Goal: Answer question/provide support: Share knowledge or assist other users

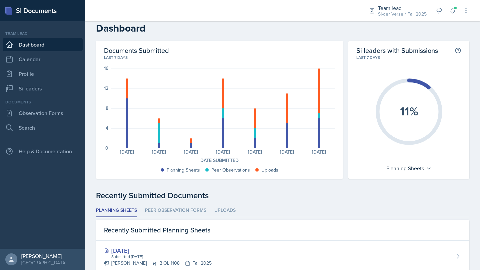
scroll to position [13, 0]
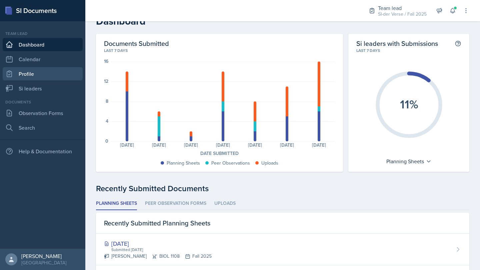
click at [51, 80] on link "Profile" at bounding box center [43, 73] width 80 height 13
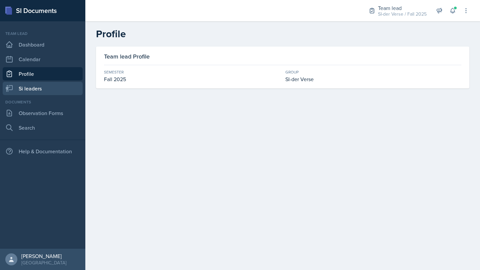
click at [53, 89] on link "Si leaders" at bounding box center [43, 88] width 80 height 13
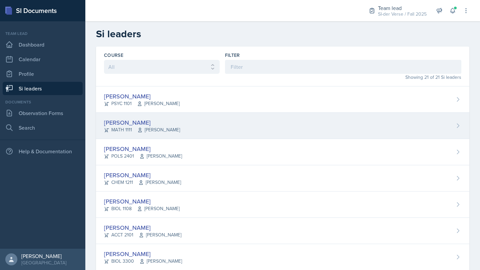
click at [157, 122] on div "[PERSON_NAME]" at bounding box center [142, 122] width 76 height 9
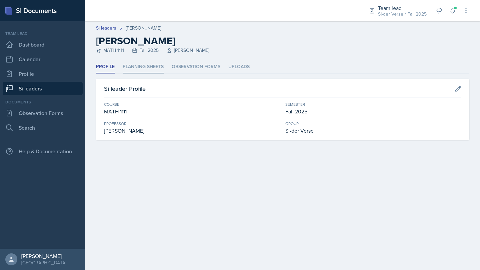
click at [149, 66] on li "Planning Sheets" at bounding box center [143, 67] width 41 height 13
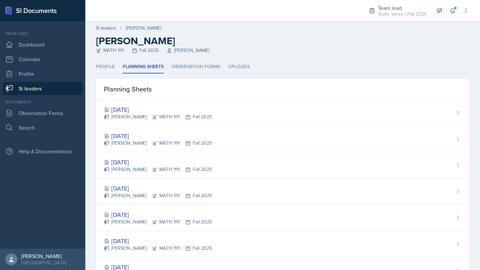
click at [58, 90] on link "Si leaders" at bounding box center [43, 88] width 80 height 13
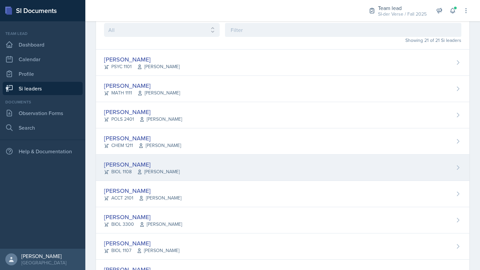
scroll to position [64, 0]
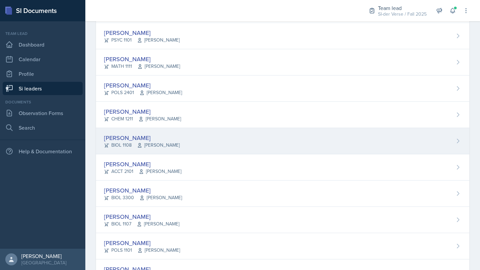
click at [183, 136] on div "[PERSON_NAME] BIOL 1108 [PERSON_NAME]" at bounding box center [282, 141] width 373 height 26
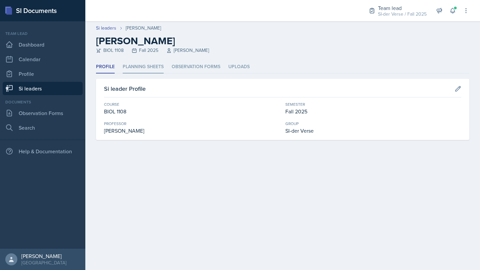
click at [148, 62] on li "Planning Sheets" at bounding box center [143, 67] width 41 height 13
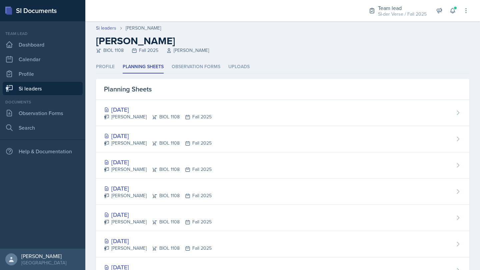
click at [30, 89] on link "Si leaders" at bounding box center [43, 88] width 80 height 13
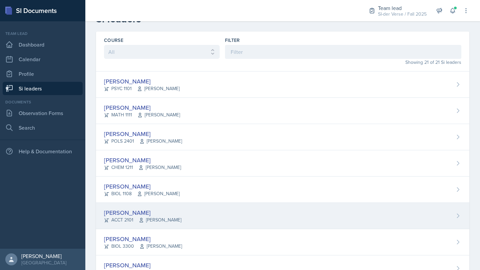
scroll to position [22, 0]
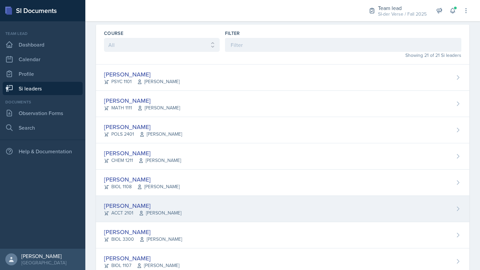
click at [209, 208] on div "[PERSON_NAME] ACCT 2101 [PERSON_NAME]" at bounding box center [282, 209] width 373 height 26
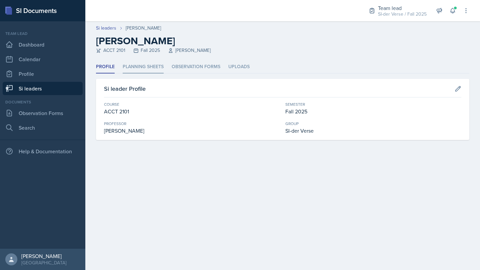
click at [154, 67] on li "Planning Sheets" at bounding box center [143, 67] width 41 height 13
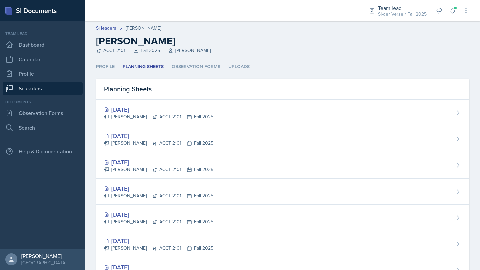
click at [59, 86] on link "Si leaders" at bounding box center [43, 88] width 80 height 13
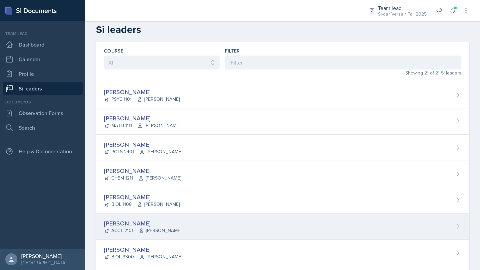
scroll to position [5, 0]
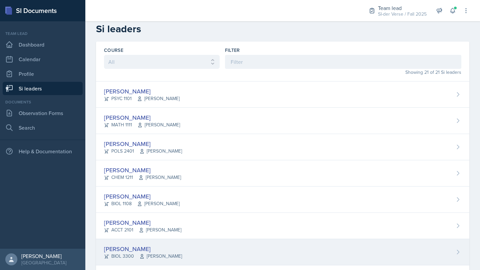
click at [144, 243] on div "[PERSON_NAME] BIOL 3300 [PERSON_NAME]" at bounding box center [282, 253] width 373 height 26
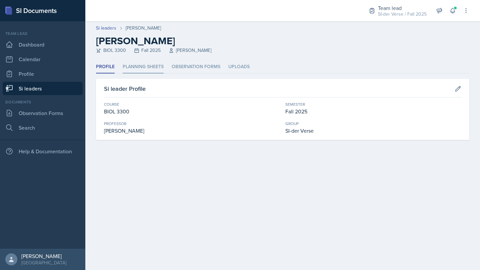
click at [155, 65] on li "Planning Sheets" at bounding box center [143, 67] width 41 height 13
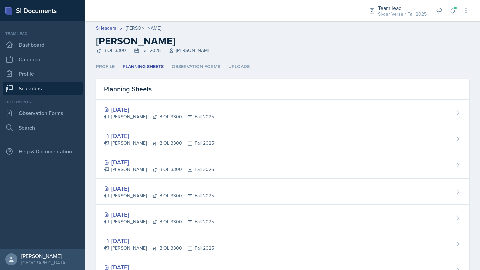
click at [45, 89] on link "Si leaders" at bounding box center [43, 88] width 80 height 13
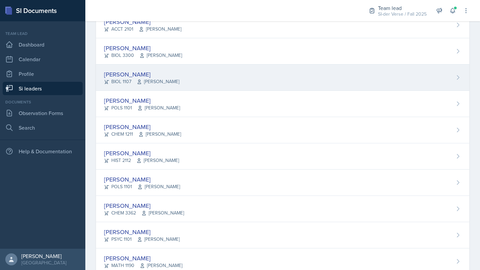
scroll to position [206, 0]
click at [166, 70] on div "[PERSON_NAME]" at bounding box center [141, 74] width 75 height 9
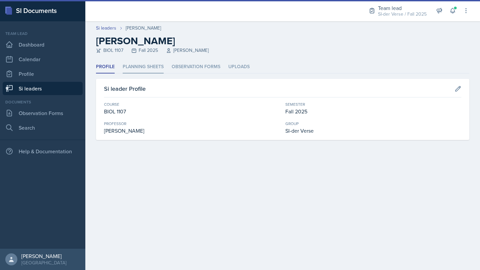
click at [156, 72] on li "Planning Sheets" at bounding box center [143, 67] width 41 height 13
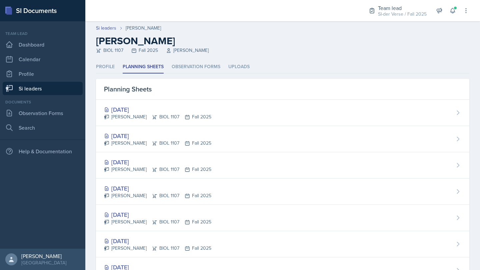
click at [35, 86] on link "Si leaders" at bounding box center [43, 88] width 80 height 13
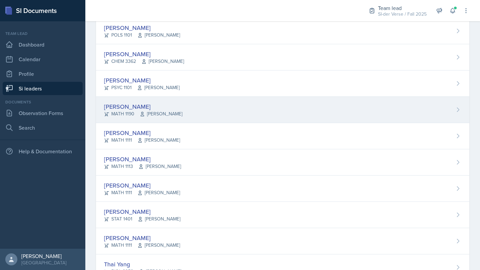
scroll to position [344, 0]
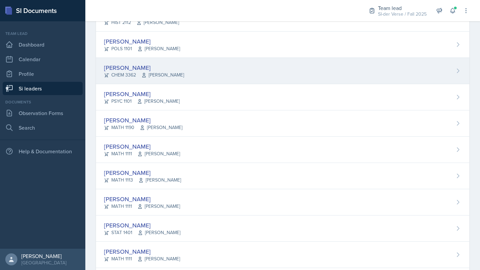
click at [211, 68] on div "[PERSON_NAME] CHEM 3362 [PERSON_NAME]" at bounding box center [282, 71] width 373 height 26
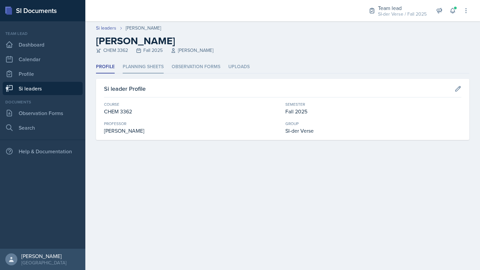
click at [159, 65] on li "Planning Sheets" at bounding box center [143, 67] width 41 height 13
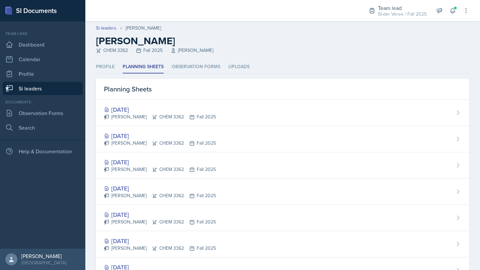
click at [54, 90] on link "Si leaders" at bounding box center [43, 88] width 80 height 13
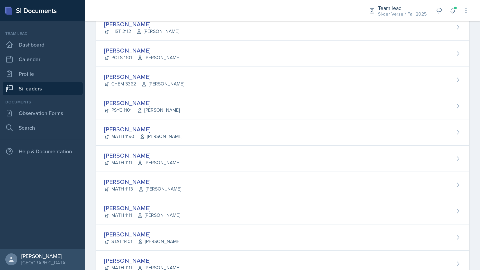
scroll to position [364, 0]
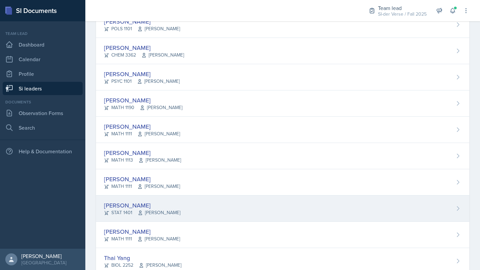
click at [192, 199] on div "[PERSON_NAME] STAT 1401 [PERSON_NAME]" at bounding box center [282, 209] width 373 height 26
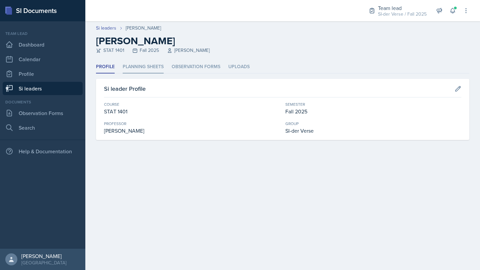
click at [155, 73] on li "Planning Sheets" at bounding box center [143, 67] width 41 height 13
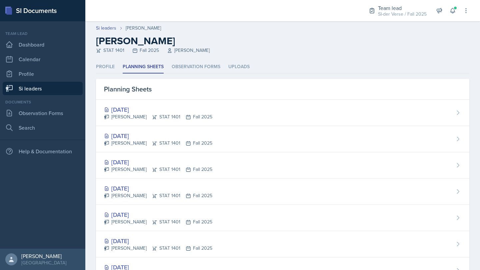
click at [42, 84] on link "Si leaders" at bounding box center [43, 88] width 80 height 13
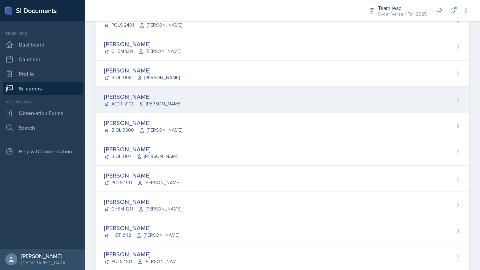
scroll to position [191, 0]
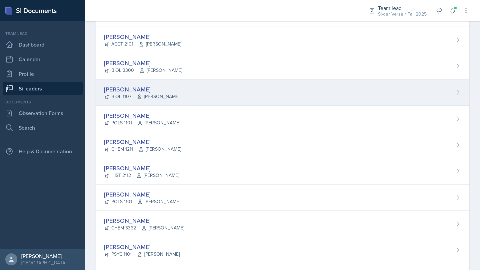
click at [146, 91] on div "[PERSON_NAME]" at bounding box center [141, 89] width 75 height 9
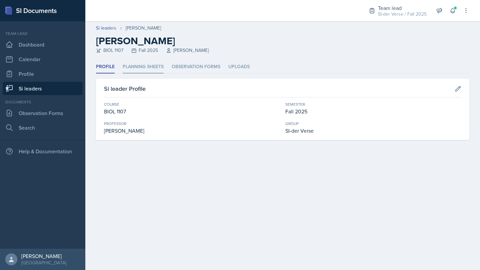
click at [145, 62] on li "Planning Sheets" at bounding box center [143, 67] width 41 height 13
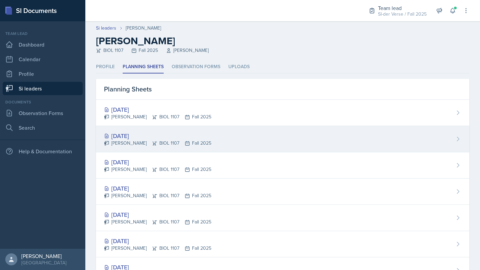
click at [148, 129] on div "[DATE] [PERSON_NAME] BIOL 1107 Fall 2025" at bounding box center [282, 139] width 373 height 26
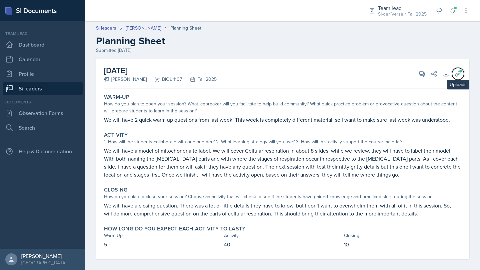
click at [454, 75] on icon at bounding box center [457, 74] width 7 height 7
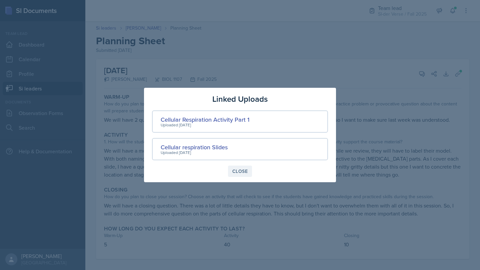
click at [238, 170] on div "Close" at bounding box center [239, 171] width 15 height 5
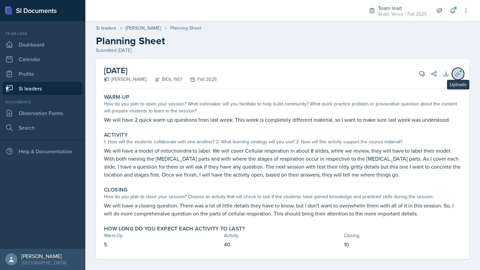
click at [455, 77] on button "Uploads" at bounding box center [458, 74] width 12 height 12
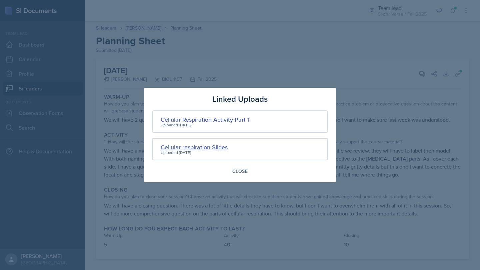
click at [211, 149] on div "Cellular respiration Slides" at bounding box center [194, 147] width 67 height 9
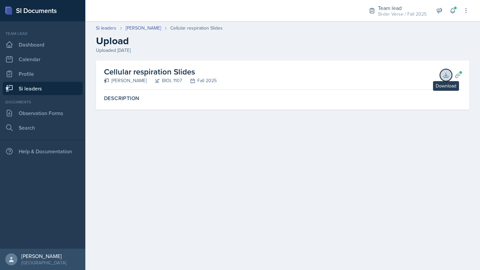
click at [447, 72] on icon at bounding box center [445, 75] width 7 height 7
click at [147, 28] on link "[PERSON_NAME]" at bounding box center [143, 28] width 35 height 7
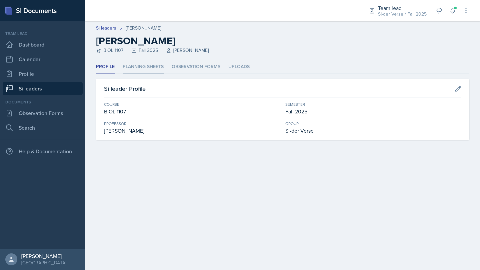
click at [151, 72] on li "Planning Sheets" at bounding box center [143, 67] width 41 height 13
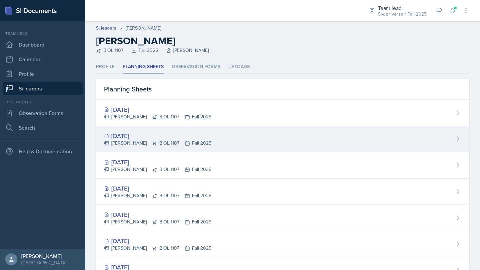
click at [187, 129] on div "[DATE] [PERSON_NAME] BIOL 1107 Fall 2025" at bounding box center [282, 139] width 373 height 26
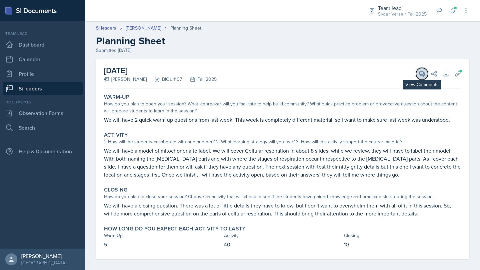
click at [418, 75] on icon at bounding box center [421, 74] width 7 height 7
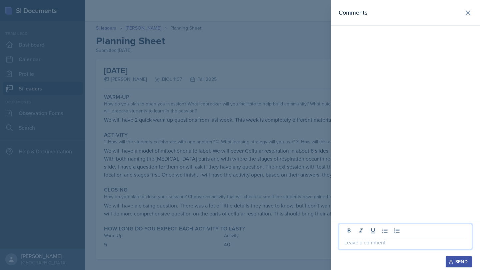
click at [380, 243] on p at bounding box center [405, 243] width 122 height 8
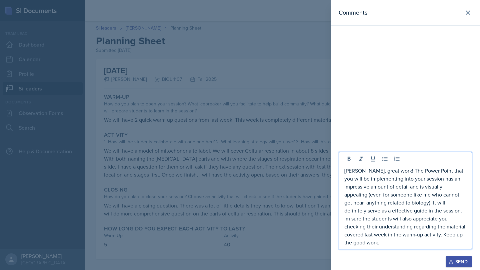
click at [462, 265] on div "Send" at bounding box center [459, 261] width 18 height 5
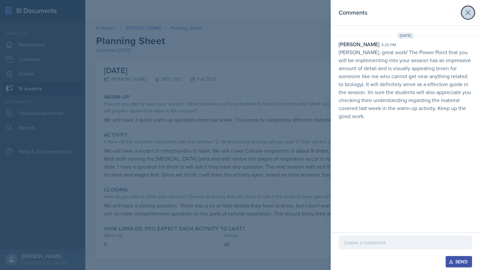
click at [464, 13] on icon at bounding box center [468, 13] width 8 height 8
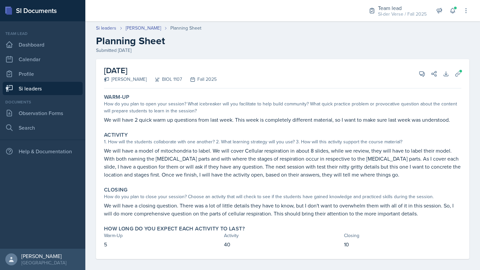
click at [19, 92] on link "Si leaders" at bounding box center [43, 88] width 80 height 13
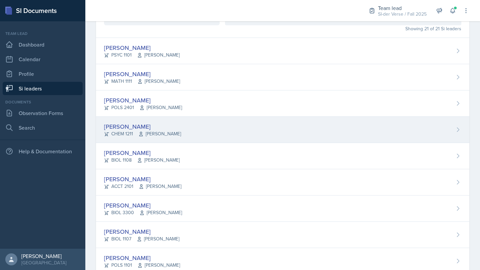
scroll to position [76, 0]
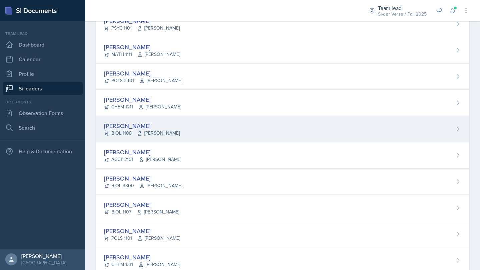
click at [196, 127] on div "[PERSON_NAME] BIOL 1108 [PERSON_NAME]" at bounding box center [282, 129] width 373 height 26
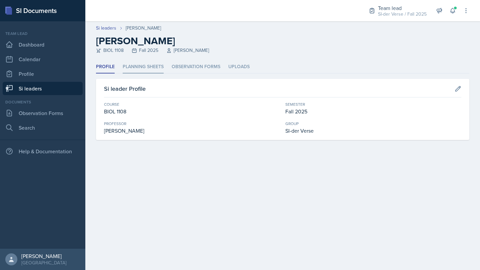
click at [143, 69] on li "Planning Sheets" at bounding box center [143, 67] width 41 height 13
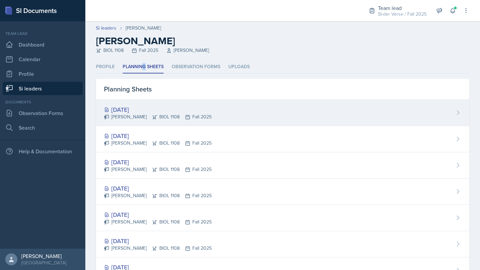
click at [216, 109] on div "[DATE] [PERSON_NAME] BIOL 1108 Fall 2025" at bounding box center [282, 113] width 373 height 26
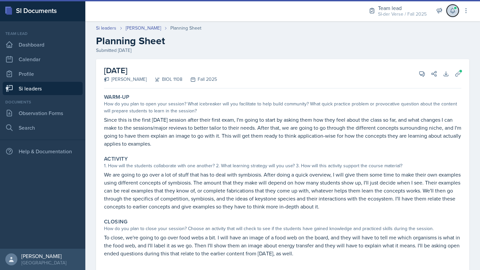
click at [455, 11] on icon at bounding box center [452, 10] width 7 height 7
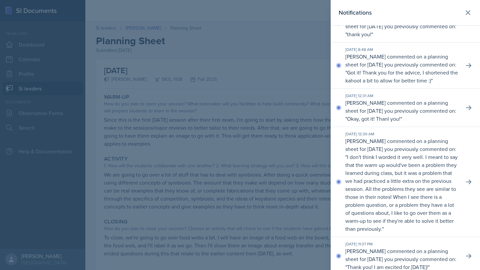
scroll to position [55, 0]
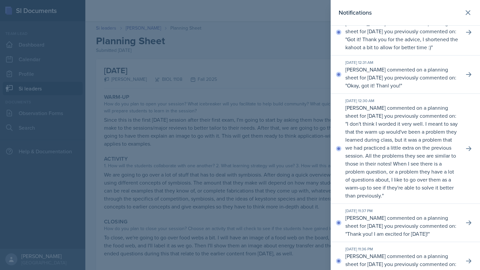
click at [316, 52] on div at bounding box center [240, 135] width 480 height 270
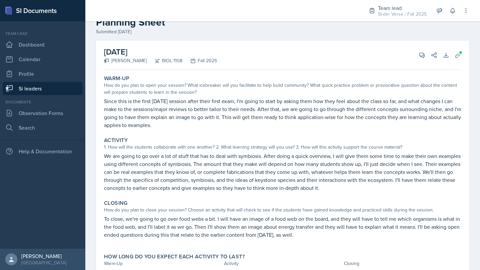
scroll to position [24, 0]
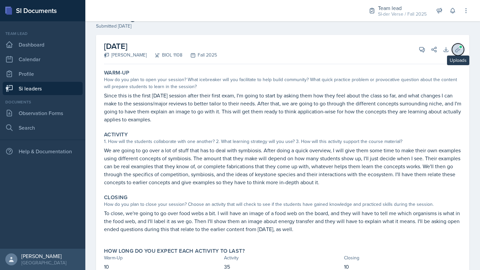
click at [452, 47] on button "Uploads" at bounding box center [458, 50] width 12 height 12
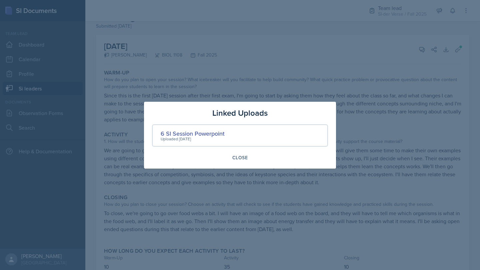
click at [265, 68] on div at bounding box center [240, 135] width 480 height 270
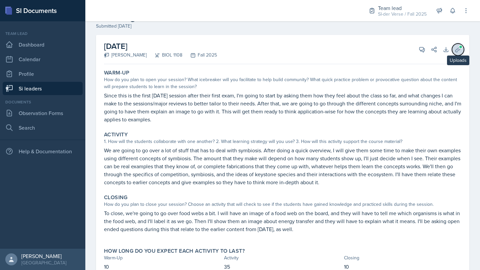
click at [452, 45] on button "Uploads" at bounding box center [458, 50] width 12 height 12
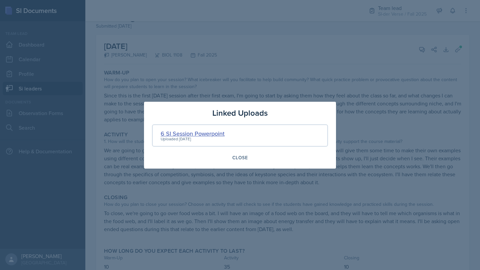
click at [213, 133] on div "6 SI Session Powerpoint" at bounding box center [193, 133] width 64 height 9
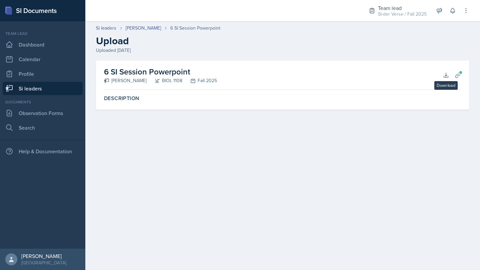
click at [439, 74] on div "6 SI Session Powerpoint [PERSON_NAME] BIOL 1108 Fall 2025 Download Planning She…" at bounding box center [282, 75] width 357 height 29
click at [444, 74] on icon at bounding box center [445, 75] width 7 height 7
click at [56, 90] on link "Si leaders" at bounding box center [43, 88] width 80 height 13
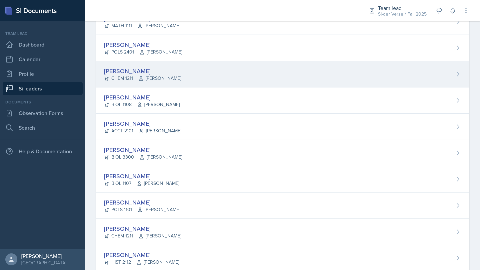
scroll to position [80, 0]
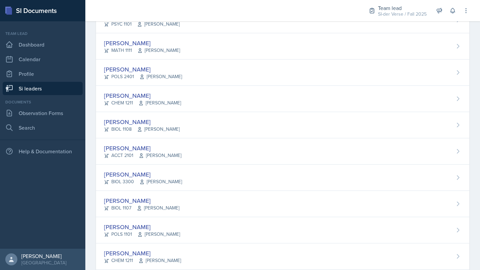
click at [112, 123] on div "[PERSON_NAME]" at bounding box center [142, 122] width 76 height 9
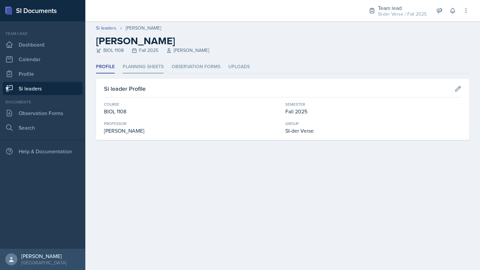
click at [152, 67] on li "Planning Sheets" at bounding box center [143, 67] width 41 height 13
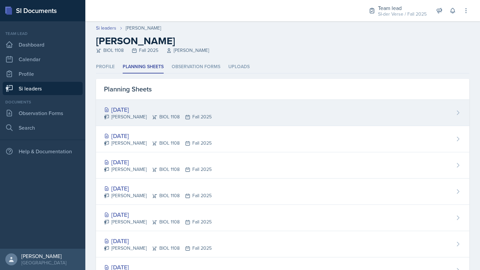
click at [154, 113] on div "[DATE]" at bounding box center [158, 109] width 108 height 9
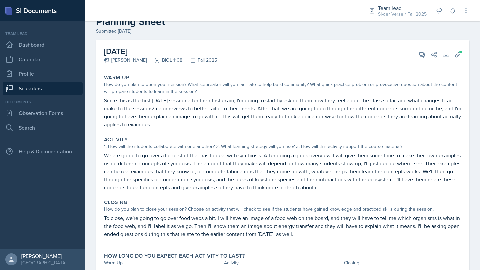
scroll to position [52, 0]
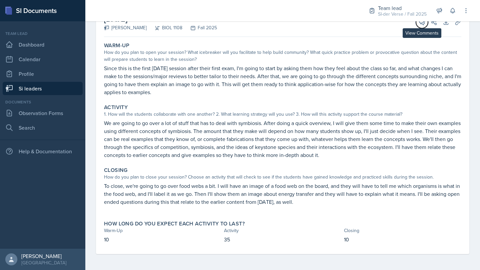
drag, startPoint x: 417, startPoint y: 26, endPoint x: 415, endPoint y: 51, distance: 24.7
click at [417, 26] on button "View Comments" at bounding box center [422, 22] width 12 height 12
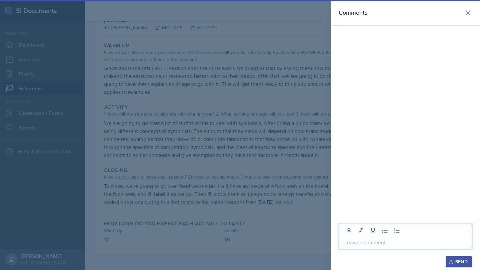
click at [356, 242] on p at bounding box center [405, 243] width 122 height 8
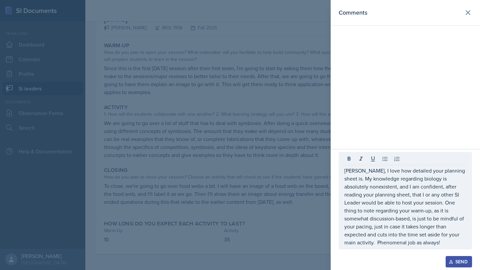
click at [456, 259] on div "Send" at bounding box center [459, 261] width 18 height 5
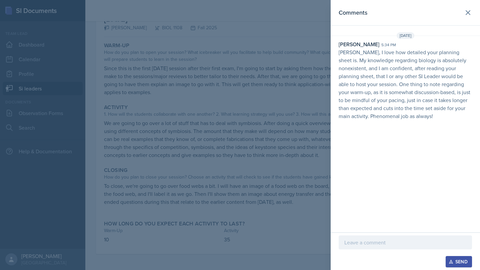
click at [474, 14] on header "Comments" at bounding box center [404, 13] width 149 height 26
click at [472, 12] on button at bounding box center [467, 12] width 13 height 13
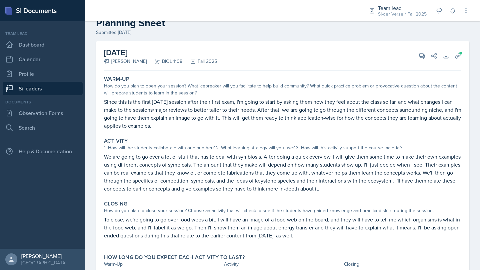
scroll to position [0, 0]
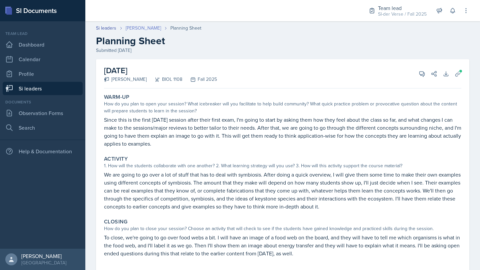
click at [139, 26] on link "[PERSON_NAME]" at bounding box center [143, 28] width 35 height 7
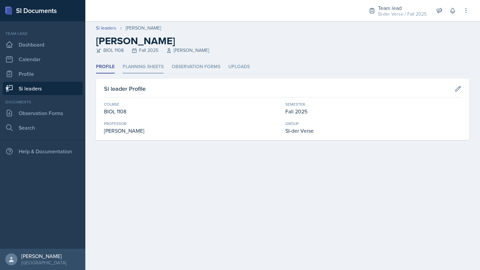
click at [138, 67] on li "Planning Sheets" at bounding box center [143, 67] width 41 height 13
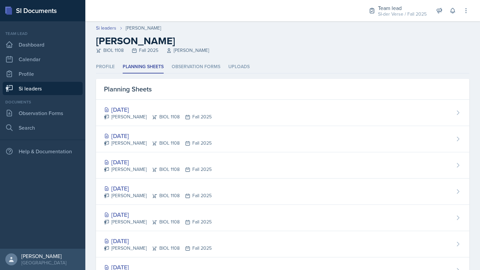
drag, startPoint x: 43, startPoint y: 89, endPoint x: 47, endPoint y: 91, distance: 4.3
click at [43, 89] on link "Si leaders" at bounding box center [43, 88] width 80 height 13
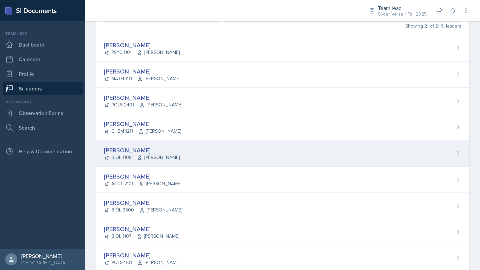
scroll to position [148, 0]
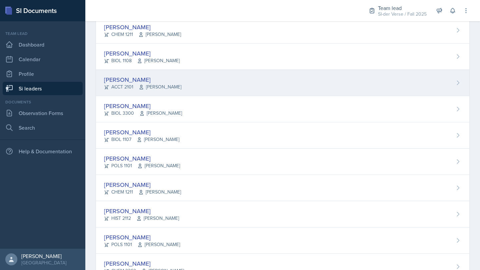
click at [133, 80] on div "[PERSON_NAME]" at bounding box center [142, 79] width 77 height 9
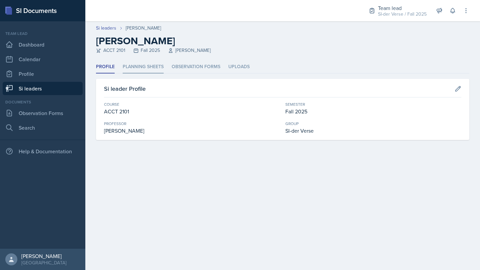
click at [144, 66] on li "Planning Sheets" at bounding box center [143, 67] width 41 height 13
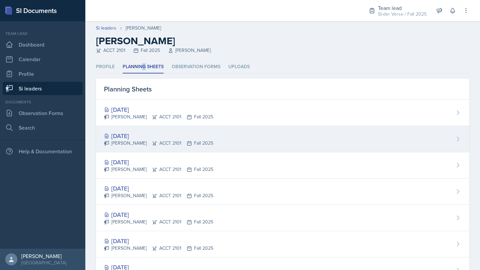
click at [147, 130] on div "[DATE] [PERSON_NAME] ACCT 2101 Fall 2025" at bounding box center [282, 139] width 373 height 26
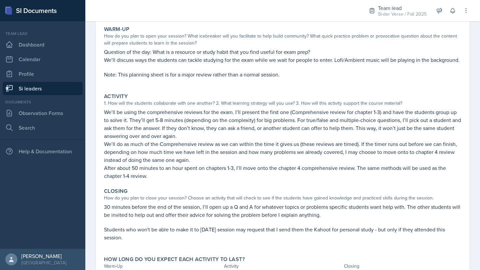
scroll to position [44, 0]
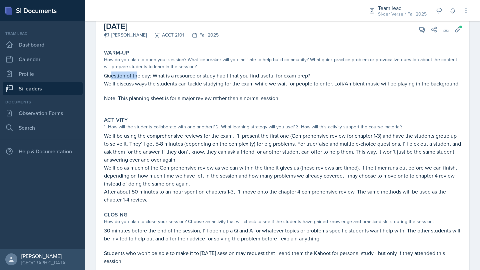
drag, startPoint x: 112, startPoint y: 75, endPoint x: 133, endPoint y: 79, distance: 21.0
click at [137, 76] on p "Question of the day: What is a resource or study habit that you find useful for…" at bounding box center [282, 76] width 357 height 8
click at [169, 79] on p "Question of the day: What is a resource or study habit that you find useful for…" at bounding box center [282, 76] width 357 height 8
click at [169, 78] on p "Question of the day: What is a resource or study habit that you find useful for…" at bounding box center [282, 76] width 357 height 8
click at [170, 78] on p "Question of the day: What is a resource or study habit that you find useful for…" at bounding box center [282, 76] width 357 height 8
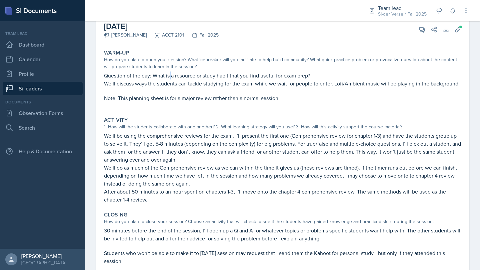
click at [170, 77] on p "Question of the day: What is a resource or study habit that you find useful for…" at bounding box center [282, 76] width 357 height 8
click at [151, 86] on p "We’ll discuss ways the students can tackle studying for the exam while we wait …" at bounding box center [282, 84] width 357 height 8
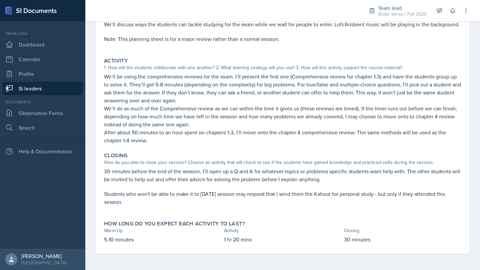
scroll to position [0, 0]
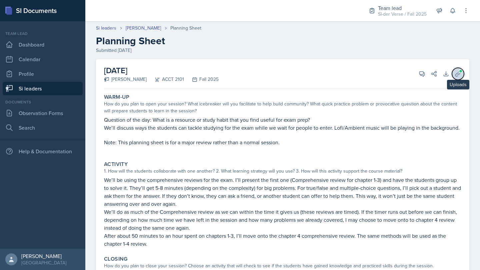
click at [454, 68] on button "Uploads" at bounding box center [458, 74] width 12 height 12
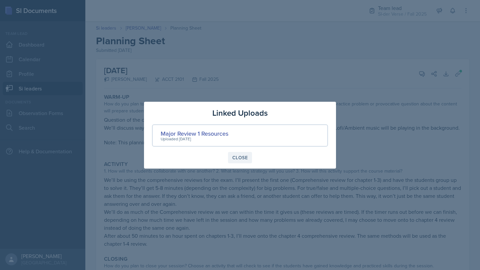
click at [245, 161] on button "Close" at bounding box center [240, 157] width 24 height 11
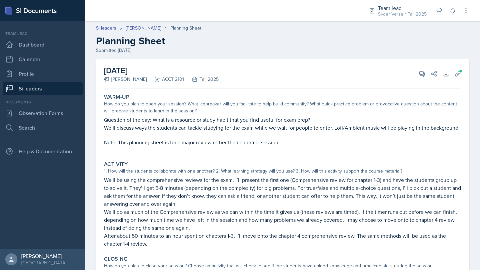
click at [307, 29] on div "Si leaders [PERSON_NAME] Planning Sheet" at bounding box center [282, 28] width 373 height 7
click at [455, 74] on icon at bounding box center [457, 73] width 5 height 5
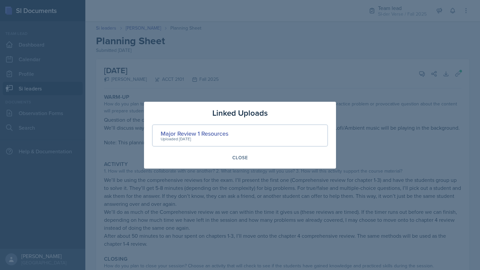
click at [199, 132] on div "Major Review 1 Resources" at bounding box center [195, 133] width 68 height 9
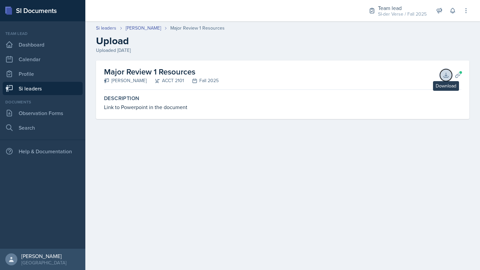
click at [444, 75] on icon at bounding box center [445, 75] width 7 height 7
click at [50, 84] on link "Si leaders" at bounding box center [43, 88] width 80 height 13
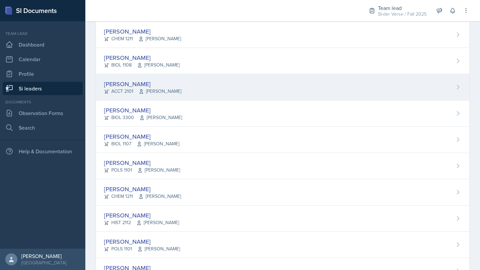
scroll to position [144, 0]
click at [136, 82] on div "[PERSON_NAME]" at bounding box center [142, 84] width 77 height 9
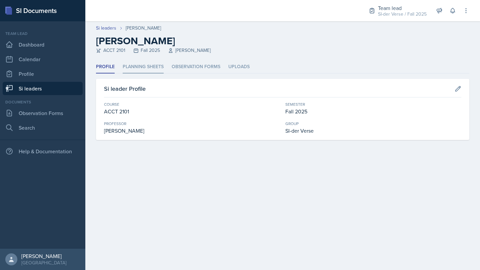
click at [147, 66] on li "Planning Sheets" at bounding box center [143, 67] width 41 height 13
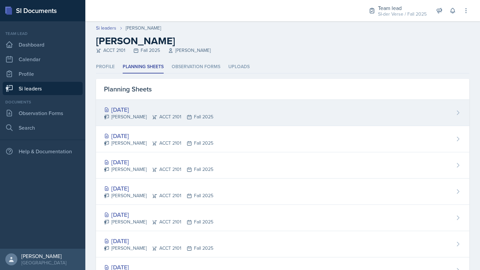
click at [149, 110] on div "[DATE]" at bounding box center [158, 109] width 109 height 9
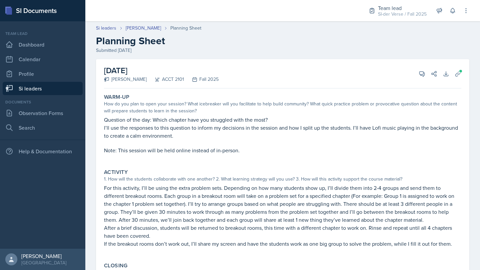
click at [46, 87] on link "Si leaders" at bounding box center [43, 88] width 80 height 13
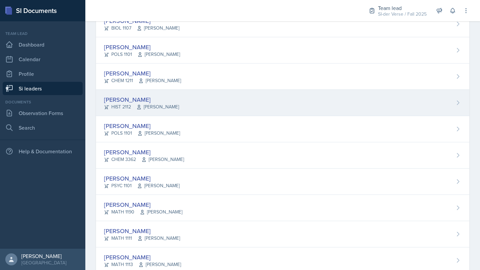
scroll to position [131, 0]
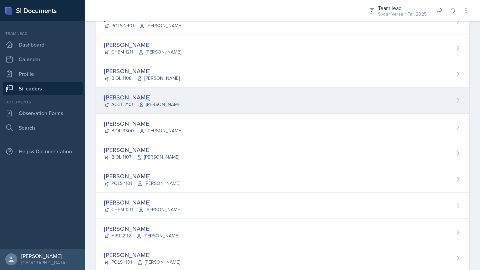
click at [124, 98] on div "[PERSON_NAME]" at bounding box center [142, 97] width 77 height 9
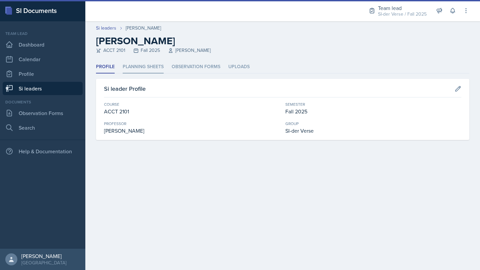
click at [152, 64] on li "Planning Sheets" at bounding box center [143, 67] width 41 height 13
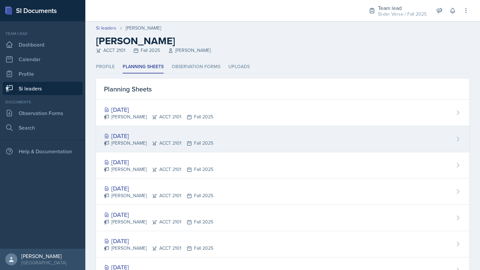
click at [144, 134] on div "[DATE]" at bounding box center [158, 136] width 109 height 9
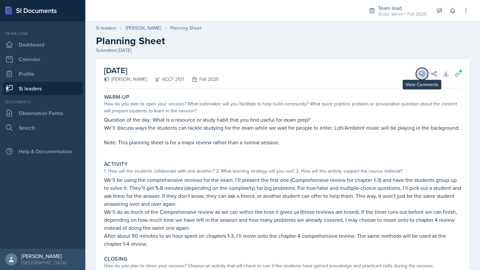
click at [419, 74] on icon at bounding box center [421, 74] width 5 height 5
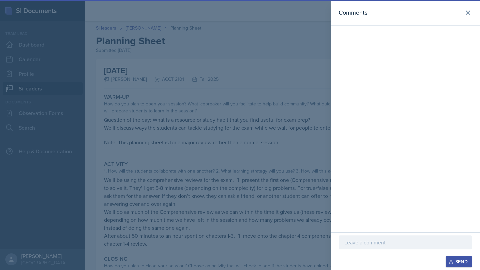
click at [374, 242] on p at bounding box center [405, 243] width 122 height 8
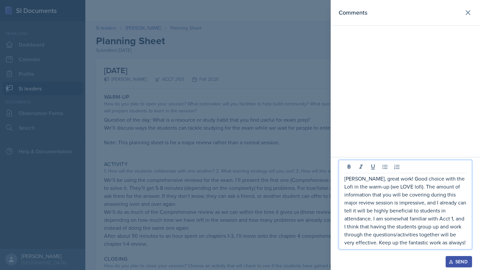
click at [462, 262] on div "Send" at bounding box center [459, 261] width 18 height 5
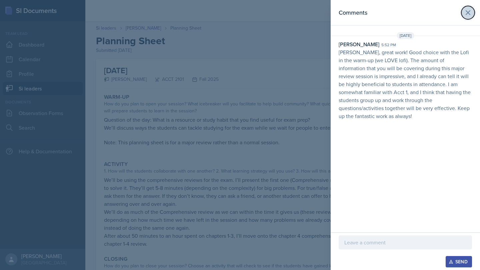
click at [468, 14] on icon at bounding box center [468, 13] width 8 height 8
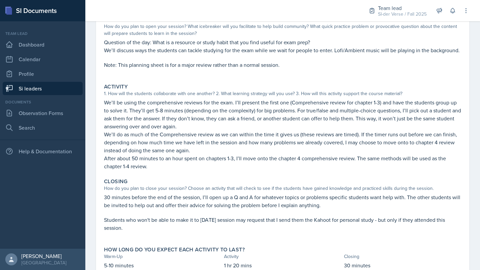
scroll to position [112, 0]
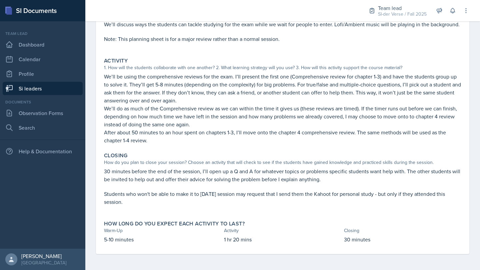
click at [43, 87] on link "Si leaders" at bounding box center [43, 88] width 80 height 13
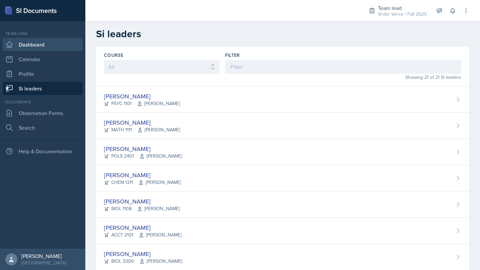
click at [41, 48] on link "Dashboard" at bounding box center [43, 44] width 80 height 13
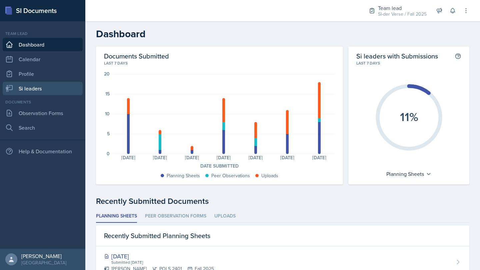
click at [37, 87] on link "Si leaders" at bounding box center [43, 88] width 80 height 13
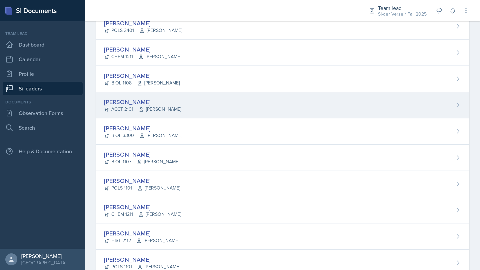
scroll to position [114, 0]
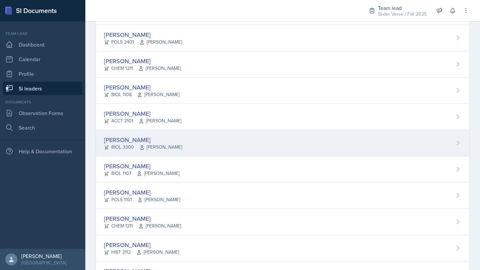
click at [163, 139] on div "[PERSON_NAME]" at bounding box center [143, 140] width 78 height 9
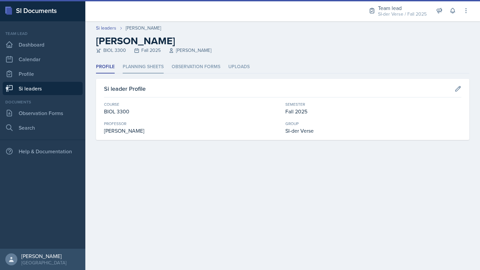
click at [140, 72] on li "Planning Sheets" at bounding box center [143, 67] width 41 height 13
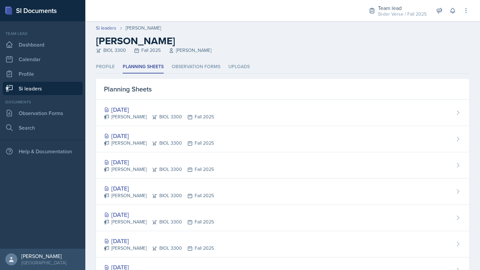
click at [43, 87] on link "Si leaders" at bounding box center [43, 88] width 80 height 13
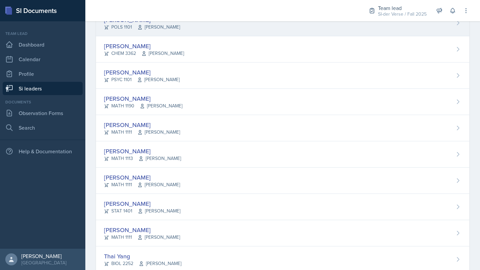
scroll to position [384, 0]
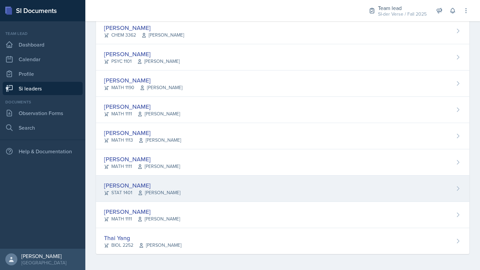
click at [157, 183] on div "[PERSON_NAME]" at bounding box center [142, 185] width 76 height 9
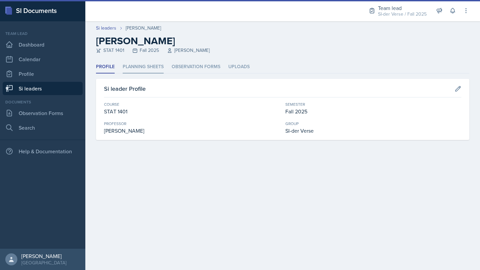
click at [142, 73] on li "Planning Sheets" at bounding box center [143, 67] width 41 height 13
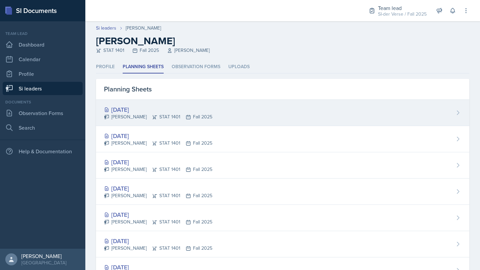
click at [163, 108] on div "[DATE]" at bounding box center [158, 109] width 108 height 9
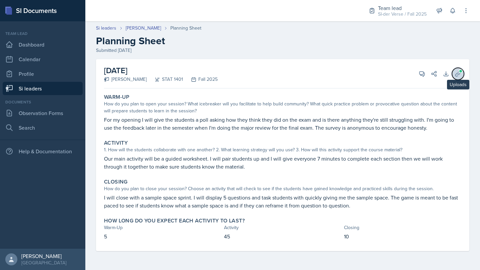
click at [458, 75] on icon at bounding box center [457, 74] width 7 height 7
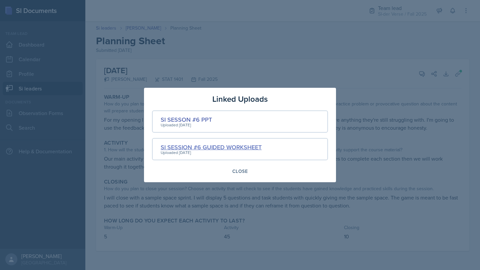
click at [231, 145] on div "SI SESSION #6 GUIDED WORKSHEET" at bounding box center [211, 147] width 101 height 9
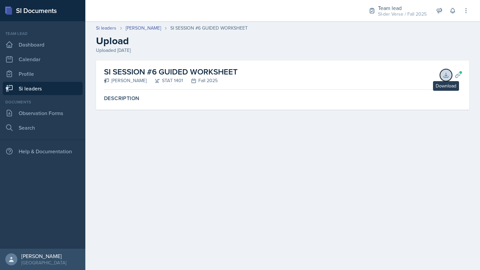
click at [446, 73] on icon at bounding box center [445, 75] width 4 height 4
click at [55, 89] on link "Si leaders" at bounding box center [43, 88] width 80 height 13
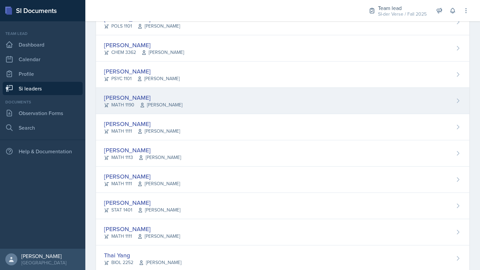
scroll to position [384, 0]
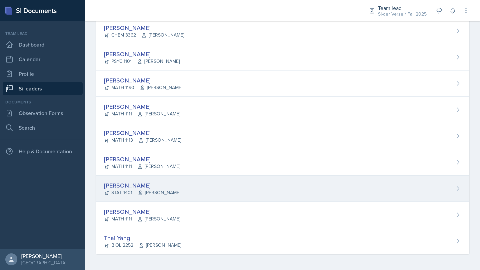
click at [192, 187] on div "[PERSON_NAME] STAT 1401 [PERSON_NAME]" at bounding box center [282, 189] width 373 height 26
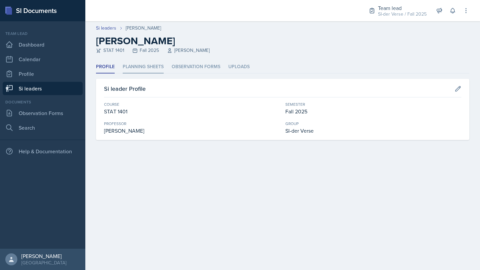
click at [140, 64] on li "Planning Sheets" at bounding box center [143, 67] width 41 height 13
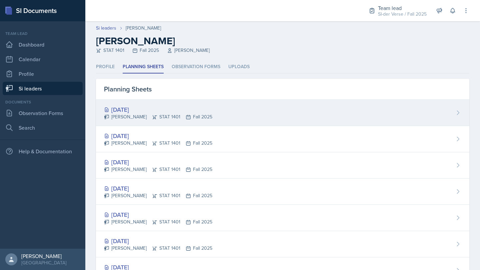
click at [173, 108] on div "[DATE]" at bounding box center [158, 109] width 108 height 9
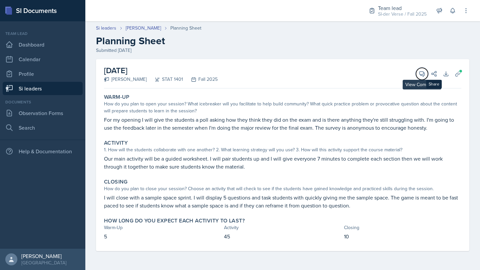
click at [419, 73] on icon at bounding box center [421, 74] width 5 height 5
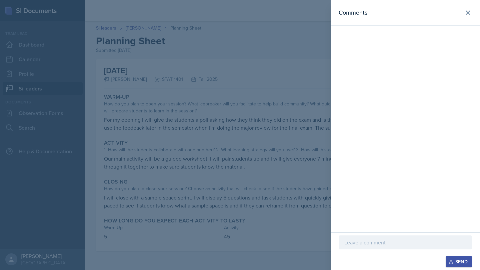
click at [364, 244] on p at bounding box center [405, 243] width 122 height 8
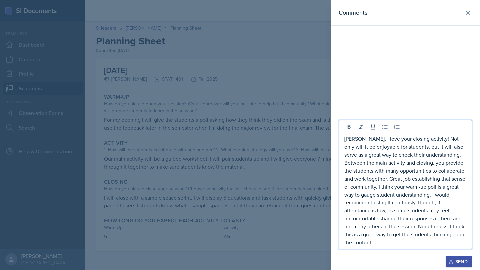
click at [449, 266] on button "Send" at bounding box center [458, 261] width 26 height 11
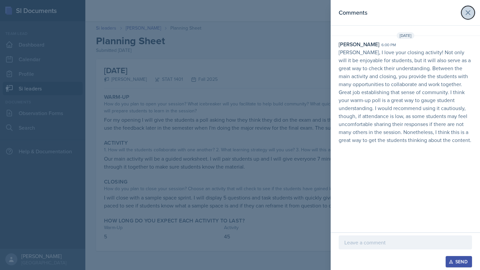
click at [467, 13] on icon at bounding box center [468, 13] width 4 height 4
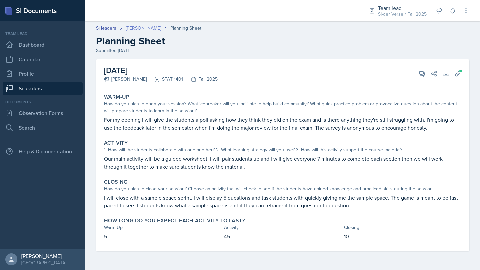
click at [139, 28] on link "[PERSON_NAME]" at bounding box center [143, 28] width 35 height 7
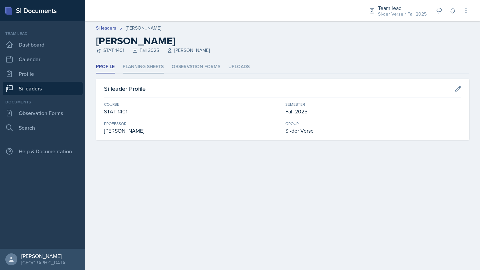
click at [136, 64] on li "Planning Sheets" at bounding box center [143, 67] width 41 height 13
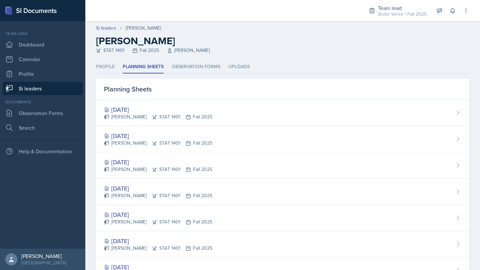
click at [64, 90] on link "Si leaders" at bounding box center [43, 88] width 80 height 13
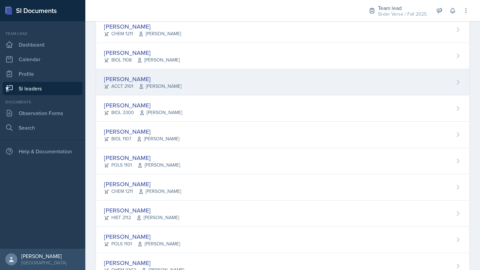
scroll to position [229, 0]
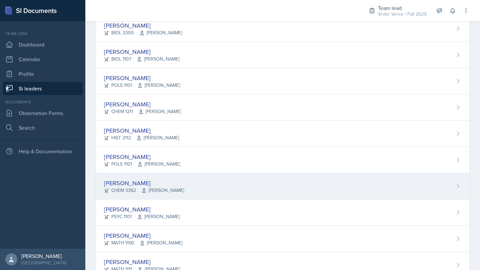
click at [165, 182] on div "[PERSON_NAME]" at bounding box center [144, 183] width 80 height 9
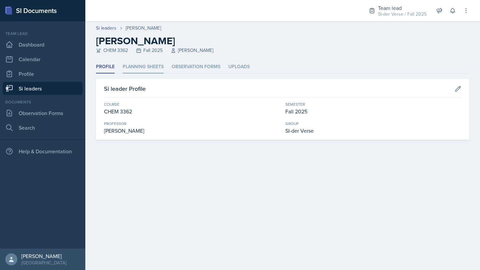
click at [139, 66] on li "Planning Sheets" at bounding box center [143, 67] width 41 height 13
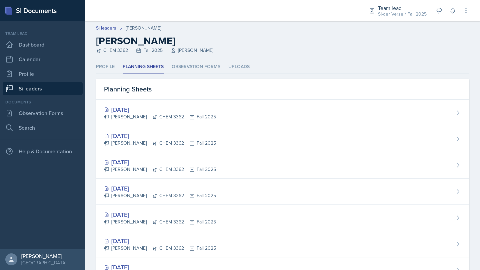
click at [48, 92] on link "Si leaders" at bounding box center [43, 88] width 80 height 13
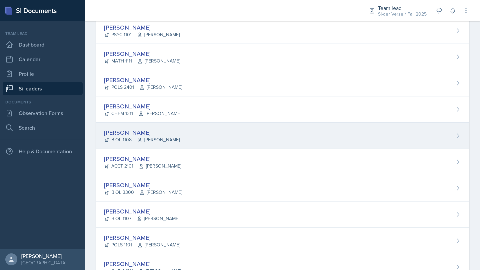
scroll to position [83, 0]
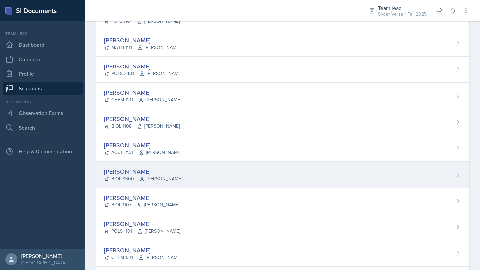
click at [153, 167] on div "[PERSON_NAME]" at bounding box center [143, 171] width 78 height 9
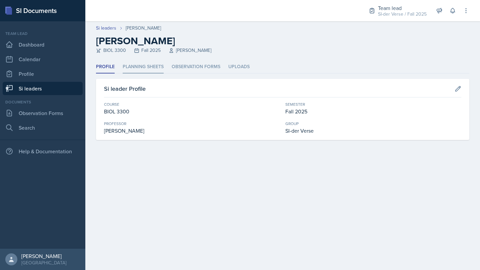
click at [144, 69] on li "Planning Sheets" at bounding box center [143, 67] width 41 height 13
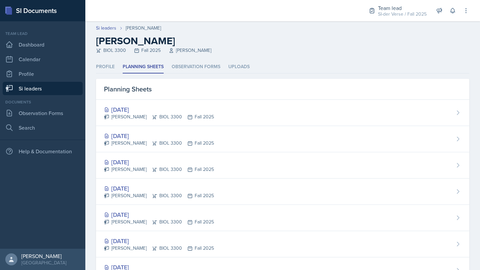
click at [63, 90] on link "Si leaders" at bounding box center [43, 88] width 80 height 13
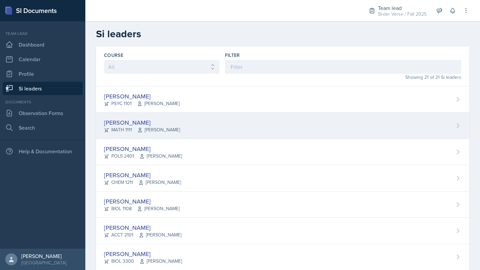
click at [170, 121] on div "[PERSON_NAME] MATH 1111 [PERSON_NAME]" at bounding box center [282, 126] width 373 height 26
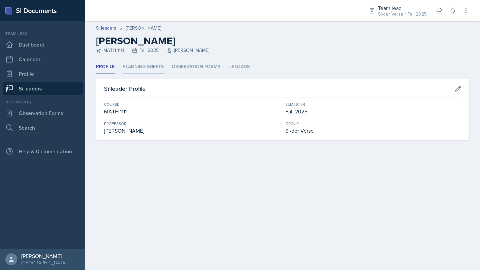
click at [133, 69] on li "Planning Sheets" at bounding box center [143, 67] width 41 height 13
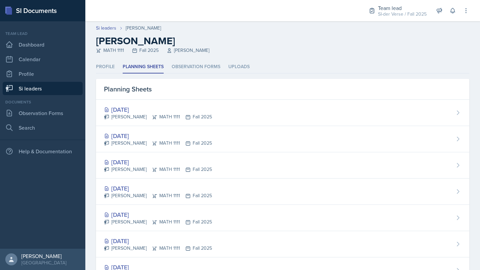
click at [46, 85] on link "Si leaders" at bounding box center [43, 88] width 80 height 13
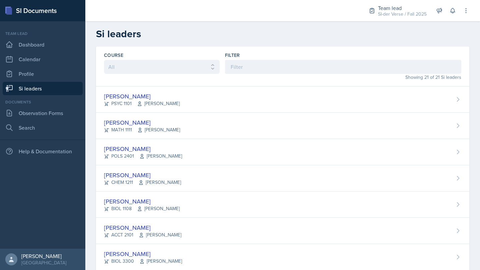
click at [32, 89] on link "Si leaders" at bounding box center [43, 88] width 80 height 13
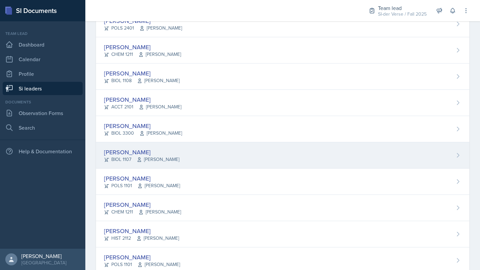
scroll to position [156, 0]
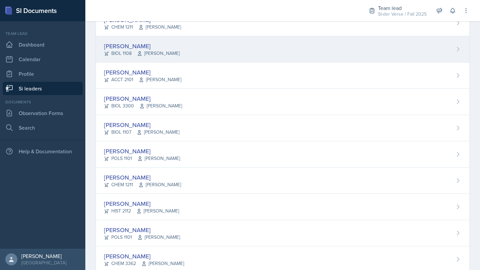
click at [113, 51] on div "BIOL 1108 [PERSON_NAME]" at bounding box center [142, 53] width 76 height 7
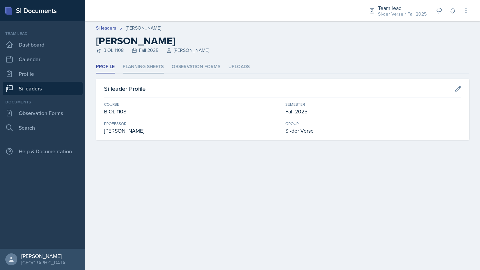
click at [139, 67] on li "Planning Sheets" at bounding box center [143, 67] width 41 height 13
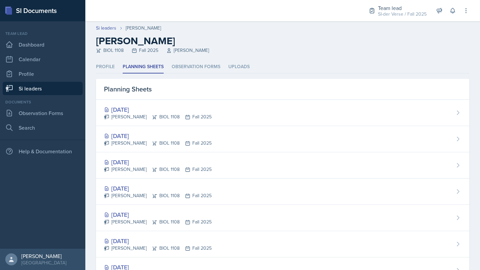
click at [32, 88] on link "Si leaders" at bounding box center [43, 88] width 80 height 13
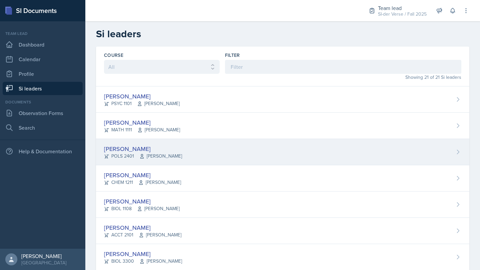
scroll to position [14, 0]
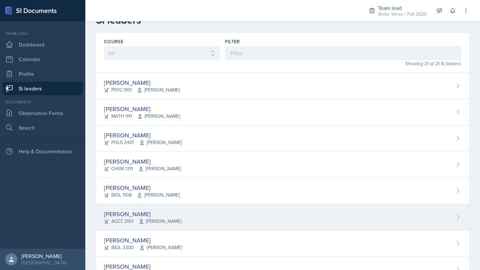
click at [173, 211] on div "[PERSON_NAME] ACCT 2101 [PERSON_NAME]" at bounding box center [282, 218] width 373 height 26
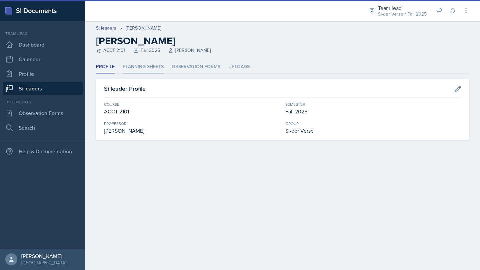
click at [139, 61] on li "Planning Sheets" at bounding box center [143, 67] width 41 height 13
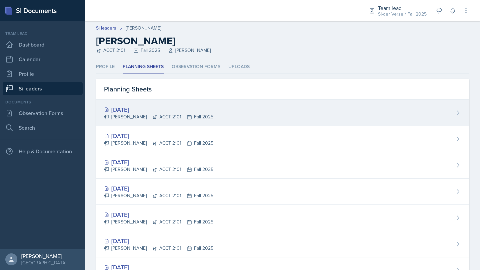
click at [157, 106] on div "[DATE]" at bounding box center [158, 109] width 109 height 9
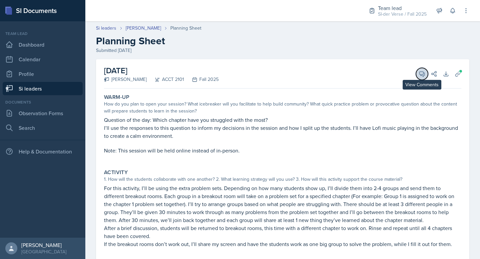
click at [418, 74] on icon at bounding box center [421, 74] width 7 height 7
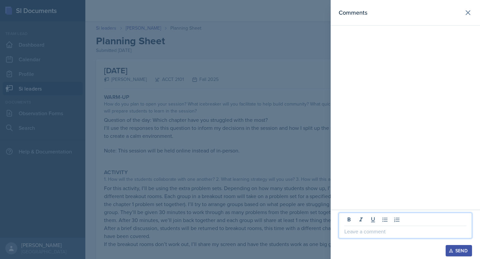
click at [371, 234] on p at bounding box center [405, 232] width 122 height 8
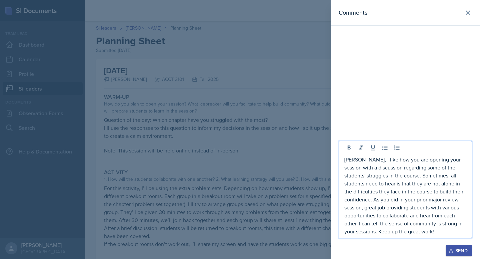
click at [455, 250] on div "Send" at bounding box center [459, 250] width 18 height 5
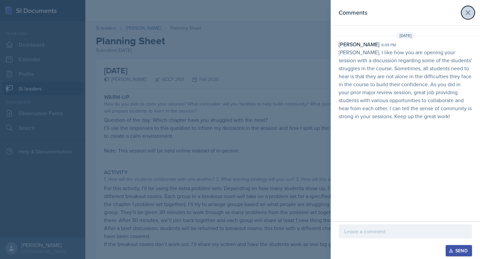
click at [469, 12] on icon at bounding box center [468, 13] width 8 height 8
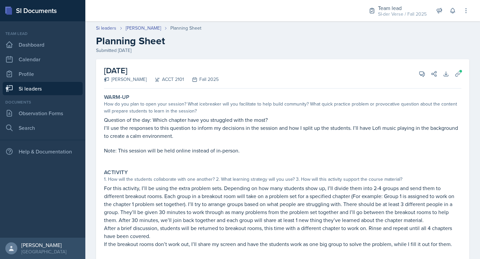
click at [28, 89] on link "Si leaders" at bounding box center [43, 88] width 80 height 13
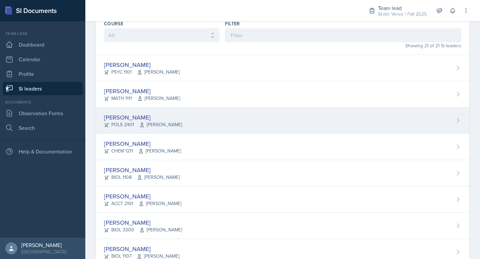
scroll to position [45, 0]
